Goal: Information Seeking & Learning: Learn about a topic

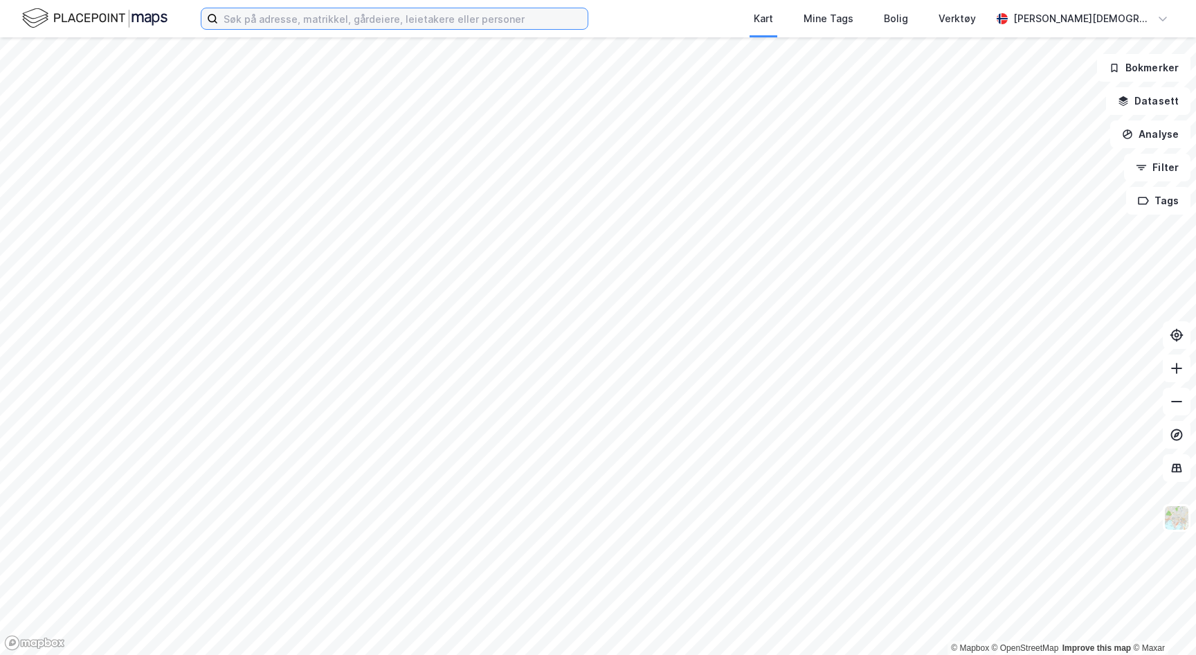
click at [411, 27] on input at bounding box center [403, 18] width 370 height 21
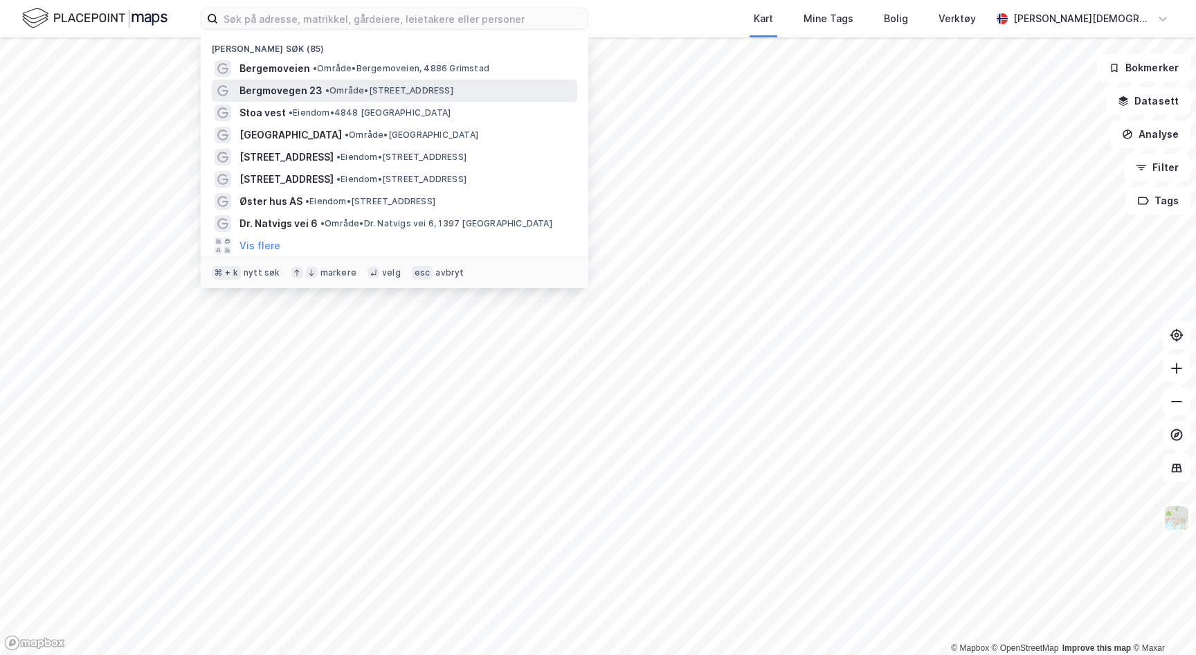
drag, startPoint x: 343, startPoint y: 64, endPoint x: 342, endPoint y: 88, distance: 23.6
click at [342, 88] on div "Nylige søk (85) Bergemoveien • Område • Bergemoveien, [STREET_ADDRESS] • Område…" at bounding box center [395, 160] width 388 height 255
click at [342, 89] on span "• Område • [STREET_ADDRESS]" at bounding box center [389, 90] width 128 height 11
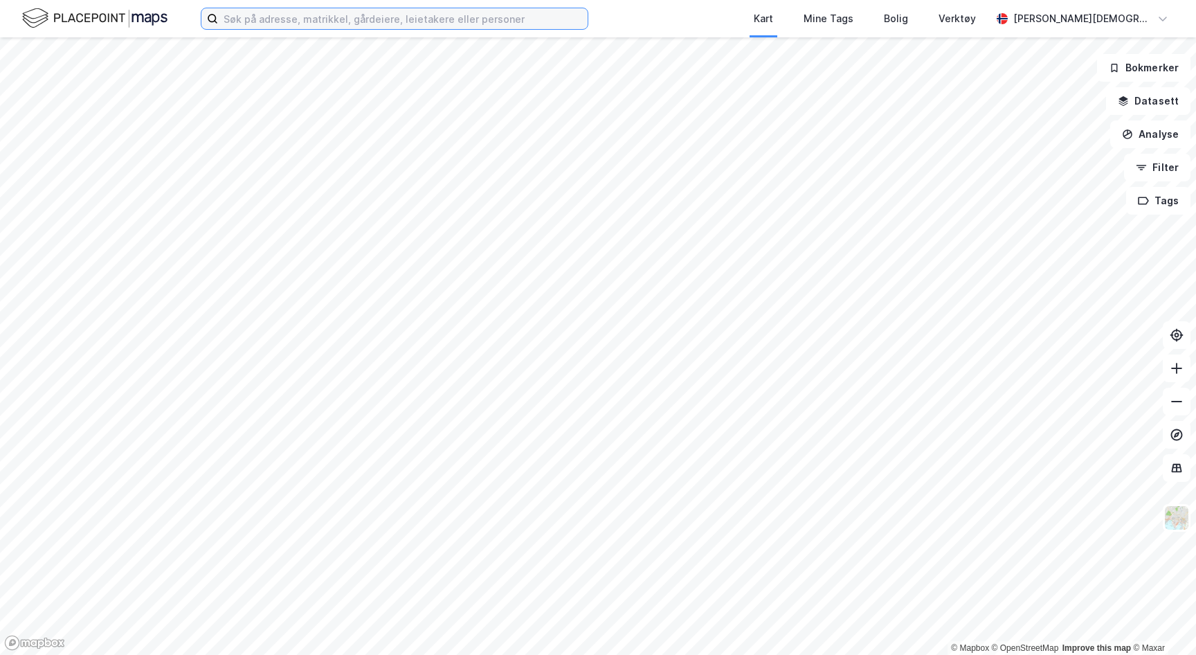
click at [264, 23] on input at bounding box center [403, 18] width 370 height 21
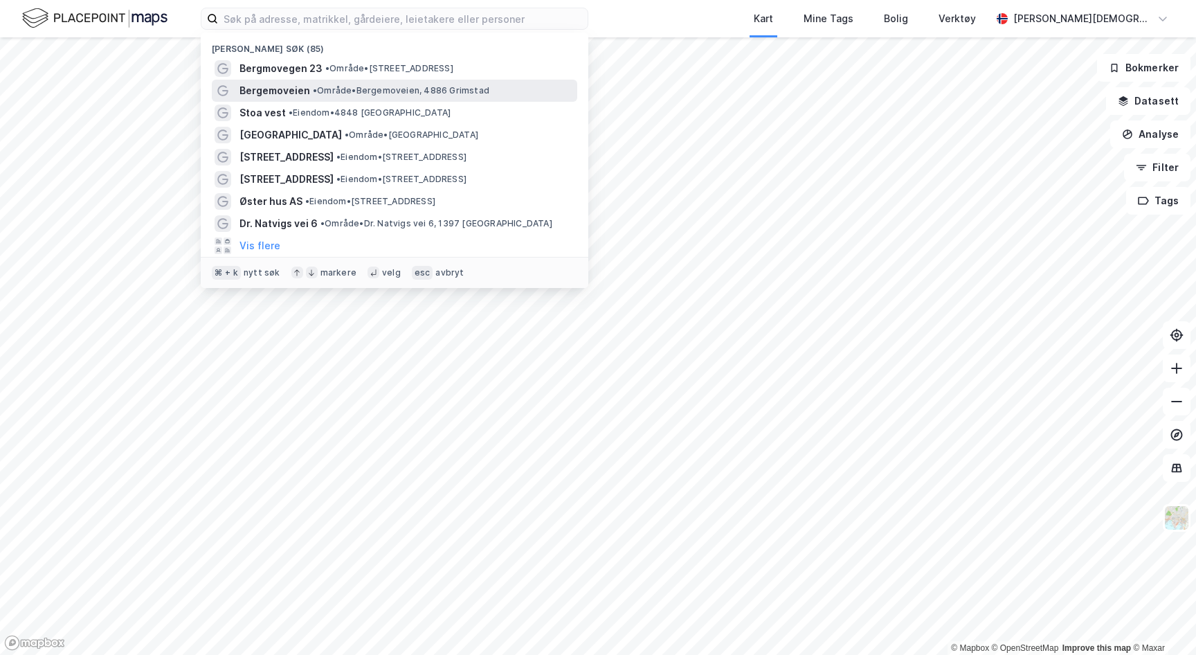
click at [394, 93] on span "• Område • Bergemoveien, 4886 [GEOGRAPHIC_DATA]" at bounding box center [401, 90] width 177 height 11
